Goal: Navigation & Orientation: Find specific page/section

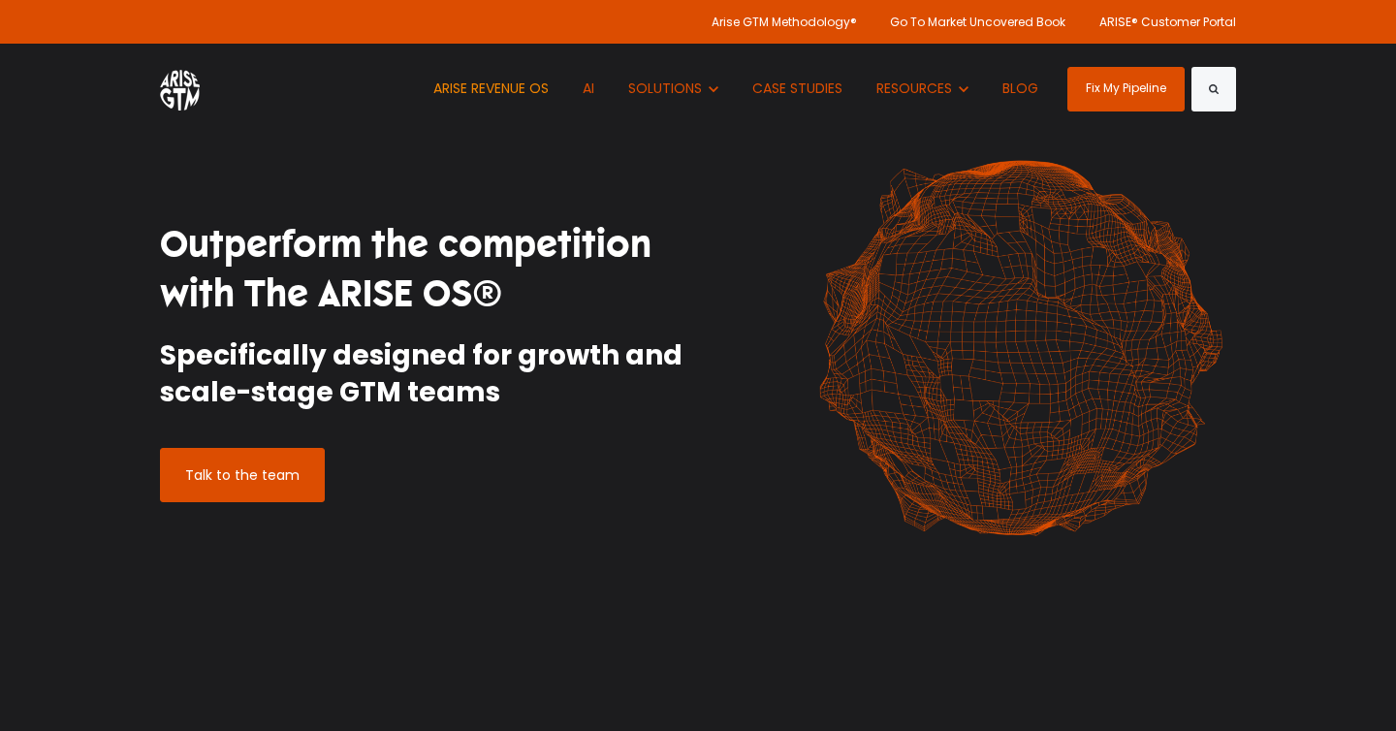
click at [516, 89] on link "ARISE REVENUE OS" at bounding box center [491, 89] width 144 height 90
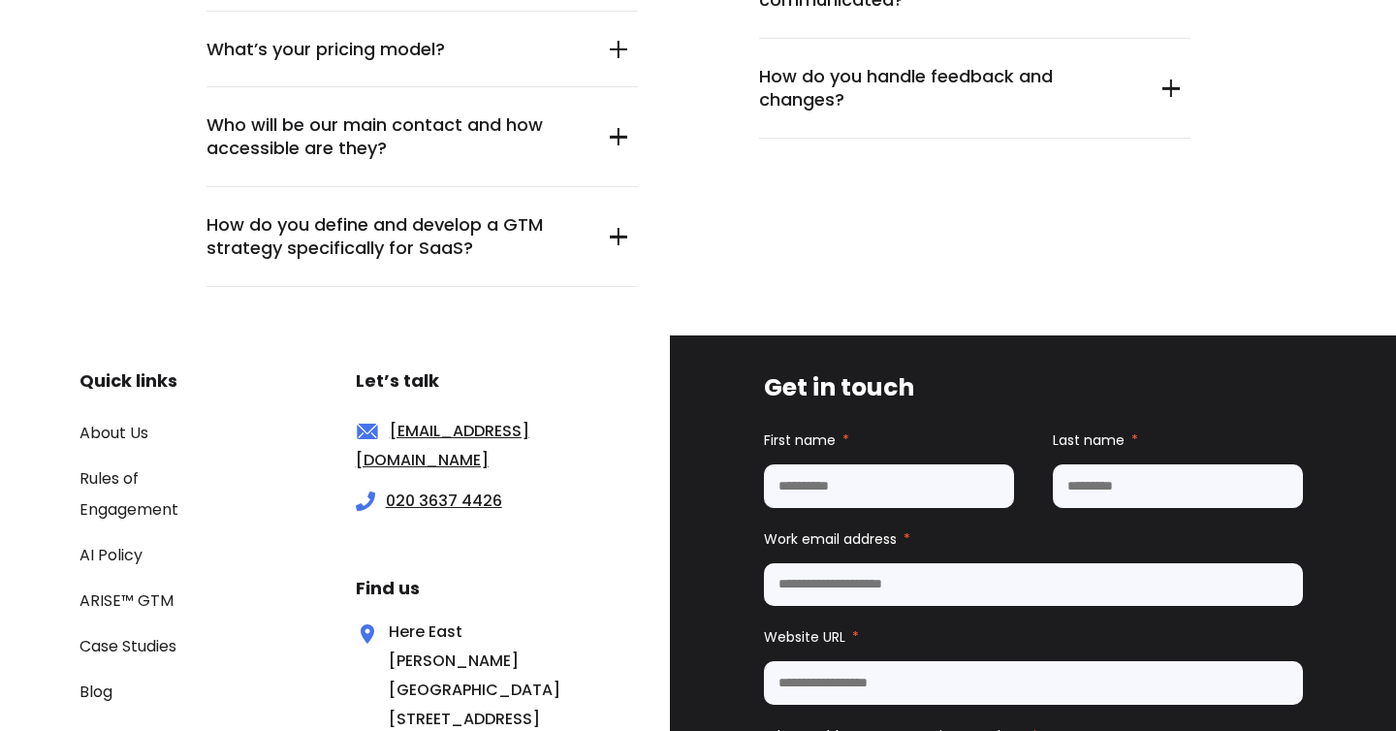
scroll to position [7247, 0]
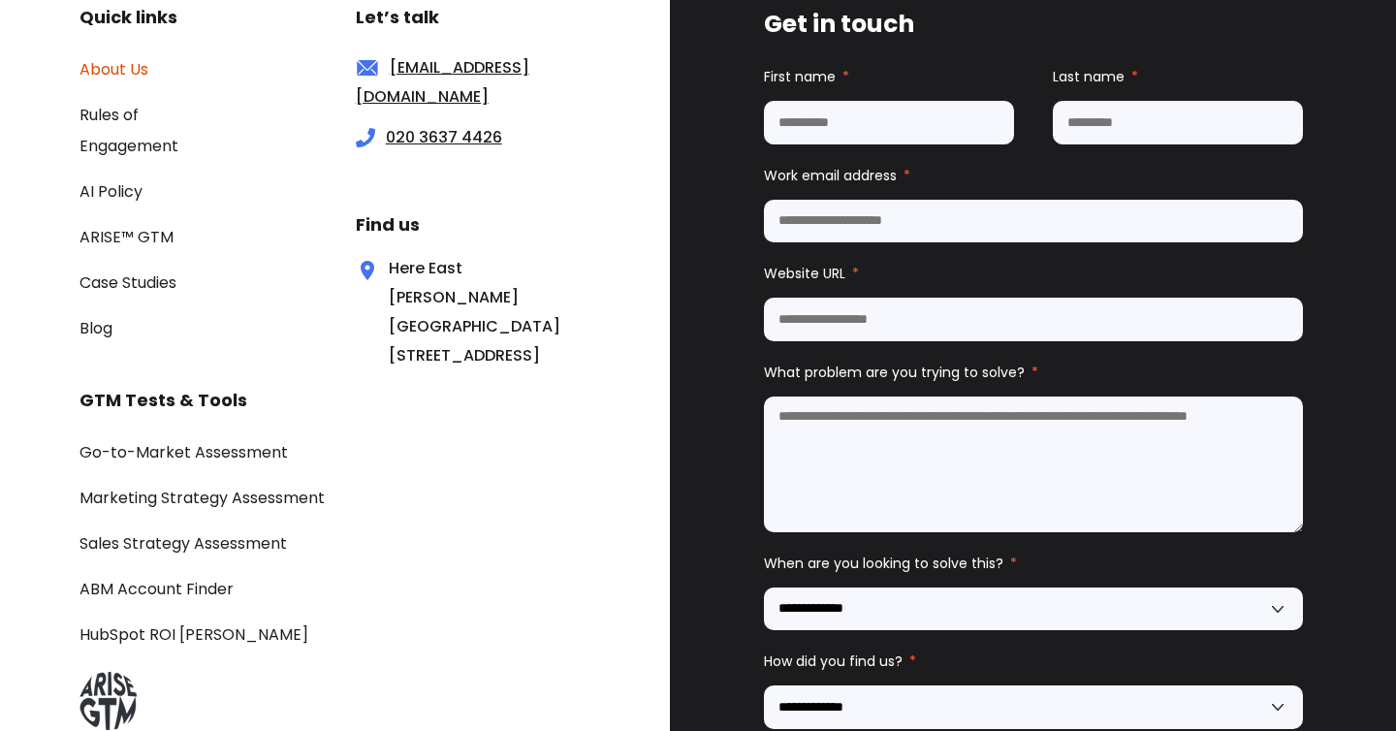
click at [143, 71] on link "About Us" at bounding box center [114, 69] width 69 height 22
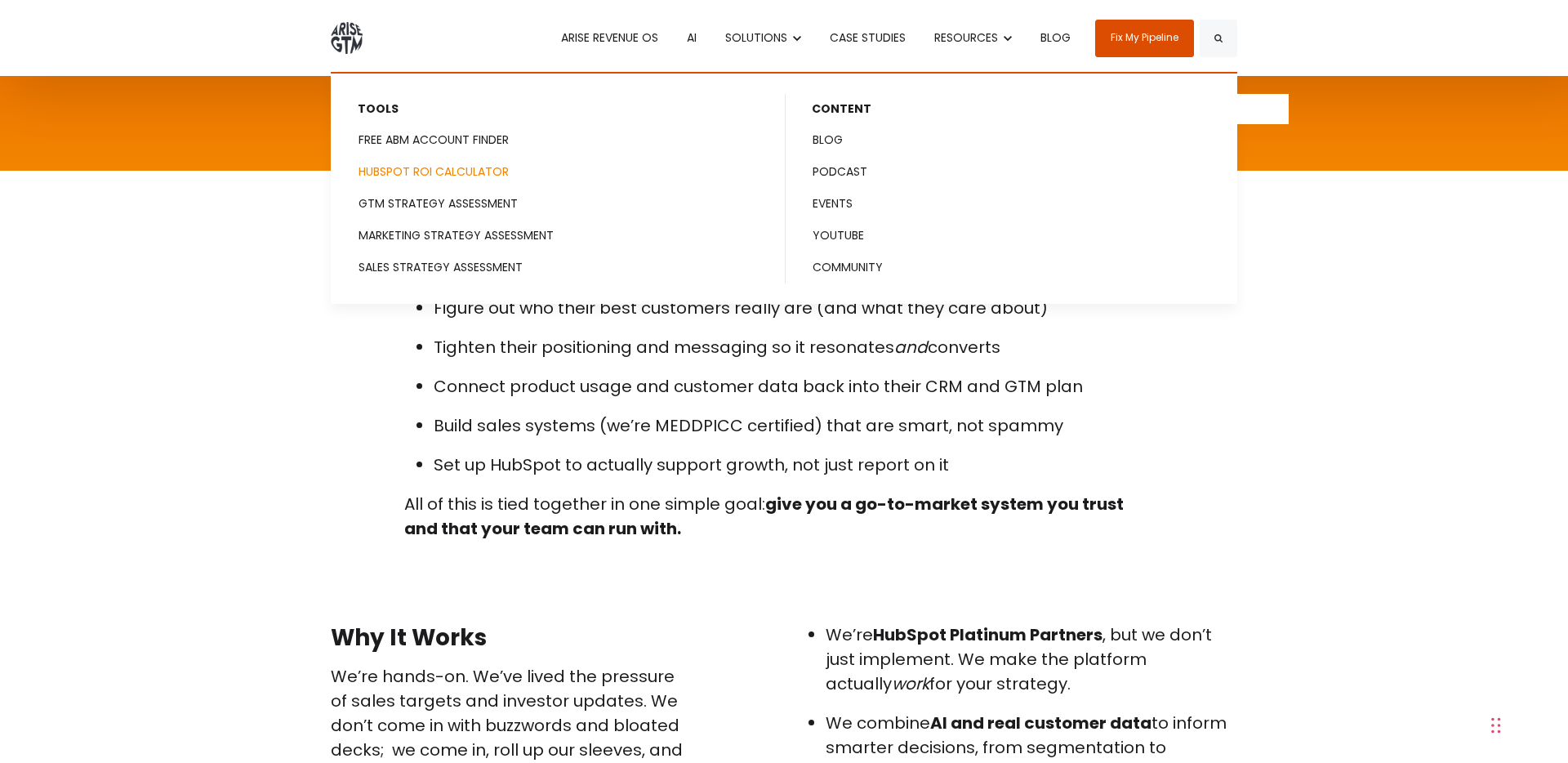
scroll to position [3358, 0]
